Goal: Task Accomplishment & Management: Manage account settings

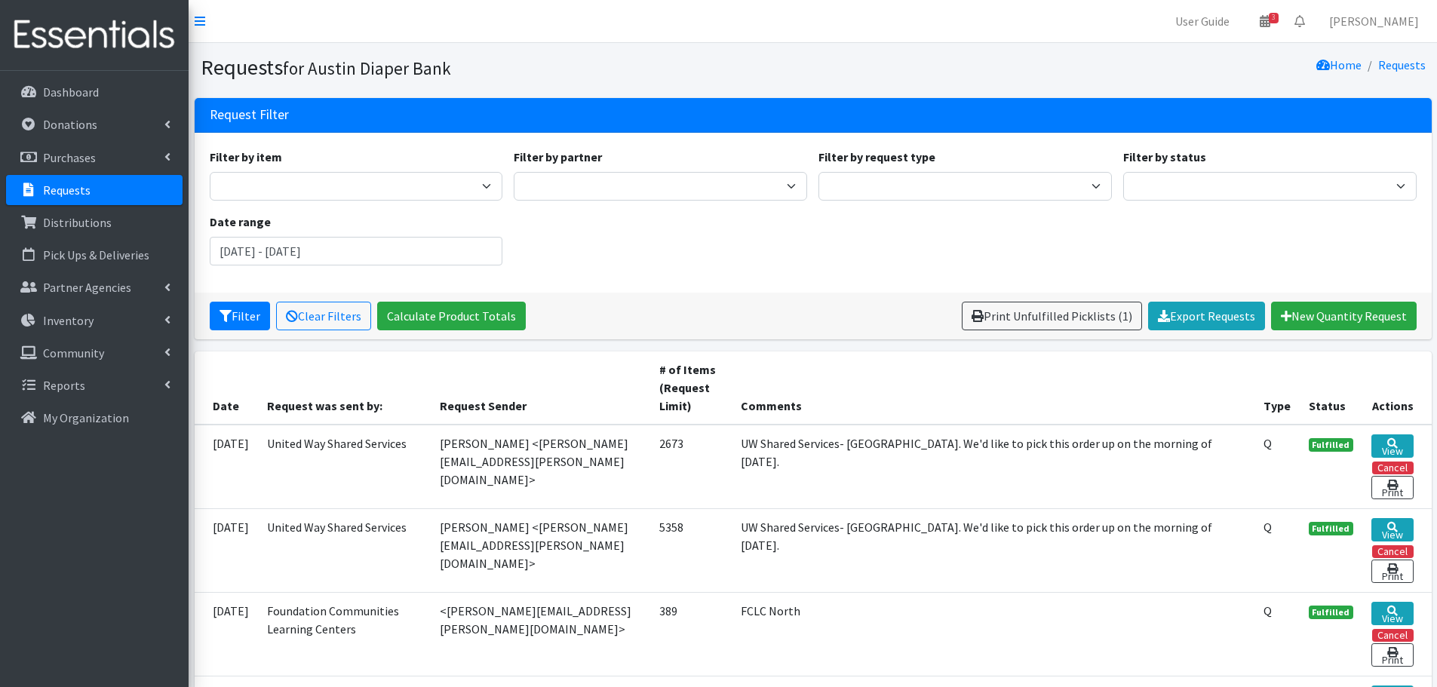
click at [69, 189] on p "Requests" at bounding box center [67, 190] width 48 height 15
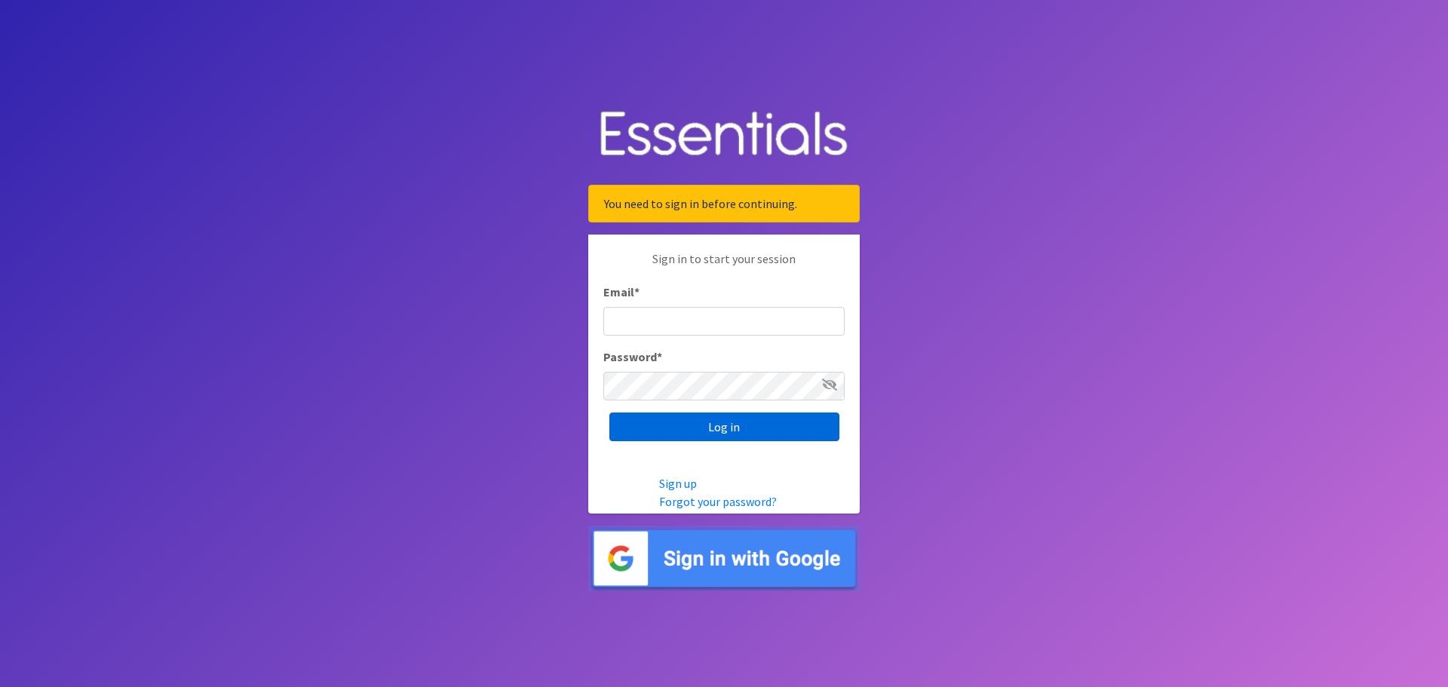
type input "kennethadkins@austindiapers.org"
click at [726, 422] on input "Log in" at bounding box center [724, 427] width 230 height 29
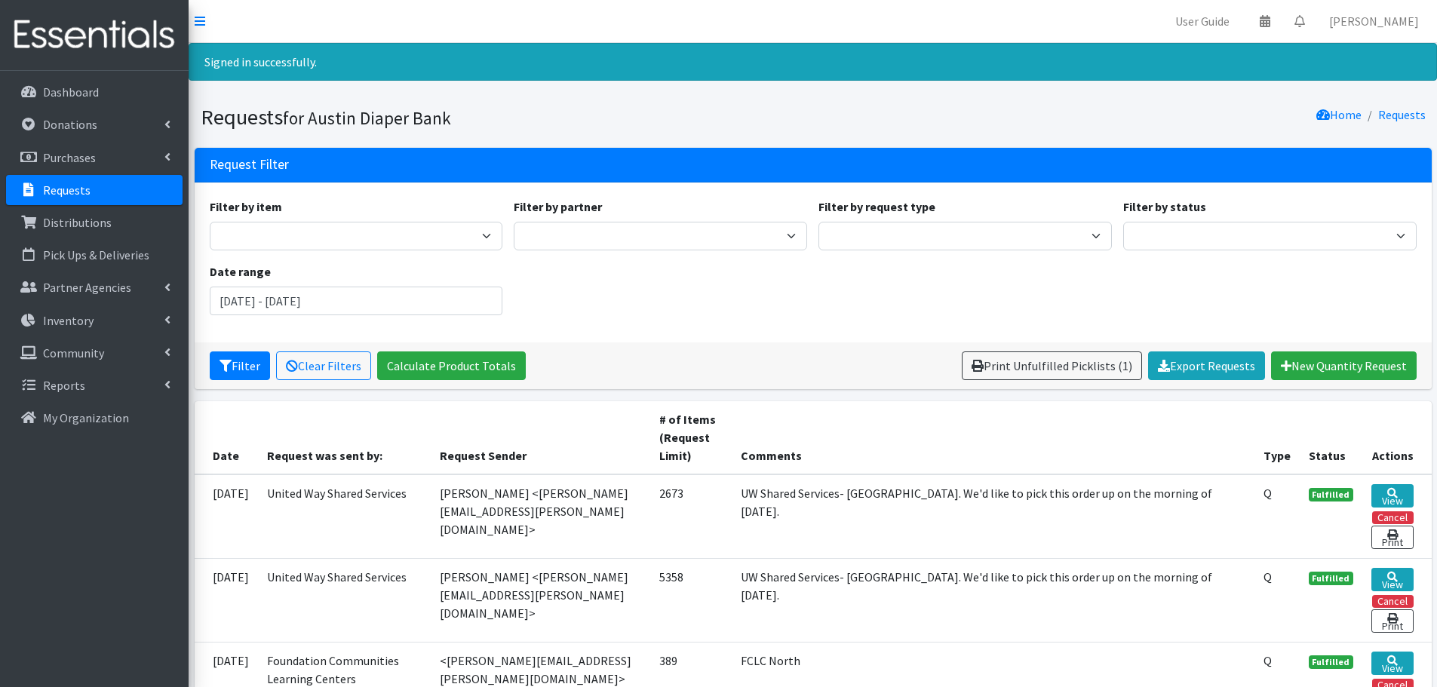
click at [80, 193] on p "Requests" at bounding box center [67, 190] width 48 height 15
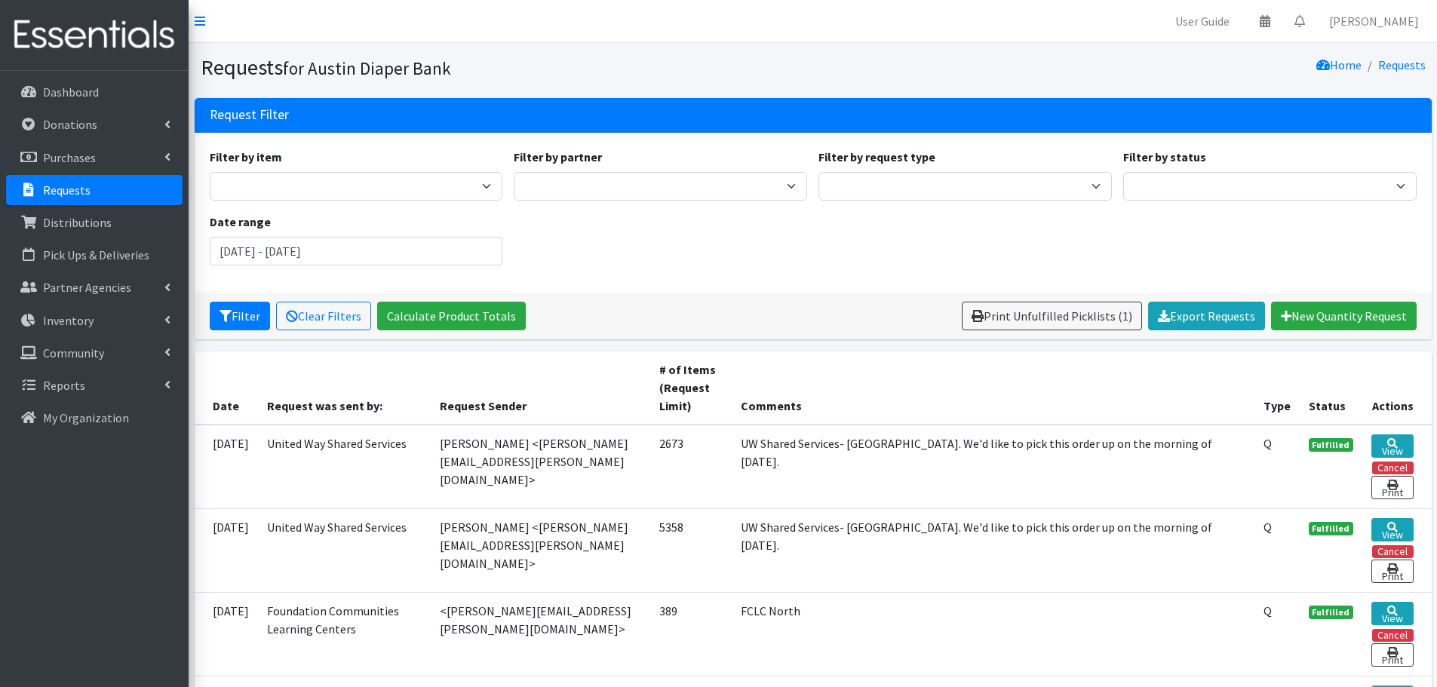
click at [66, 197] on p "Requests" at bounding box center [67, 190] width 48 height 15
